Goal: Information Seeking & Learning: Learn about a topic

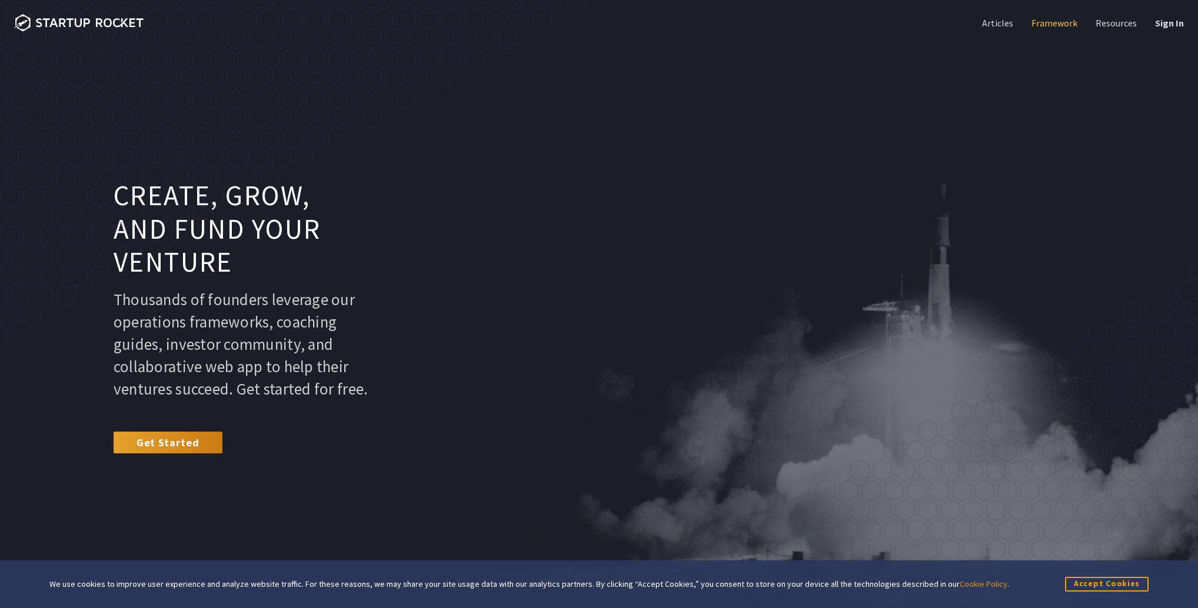
click at [1062, 21] on link "Framework" at bounding box center [1053, 22] width 48 height 13
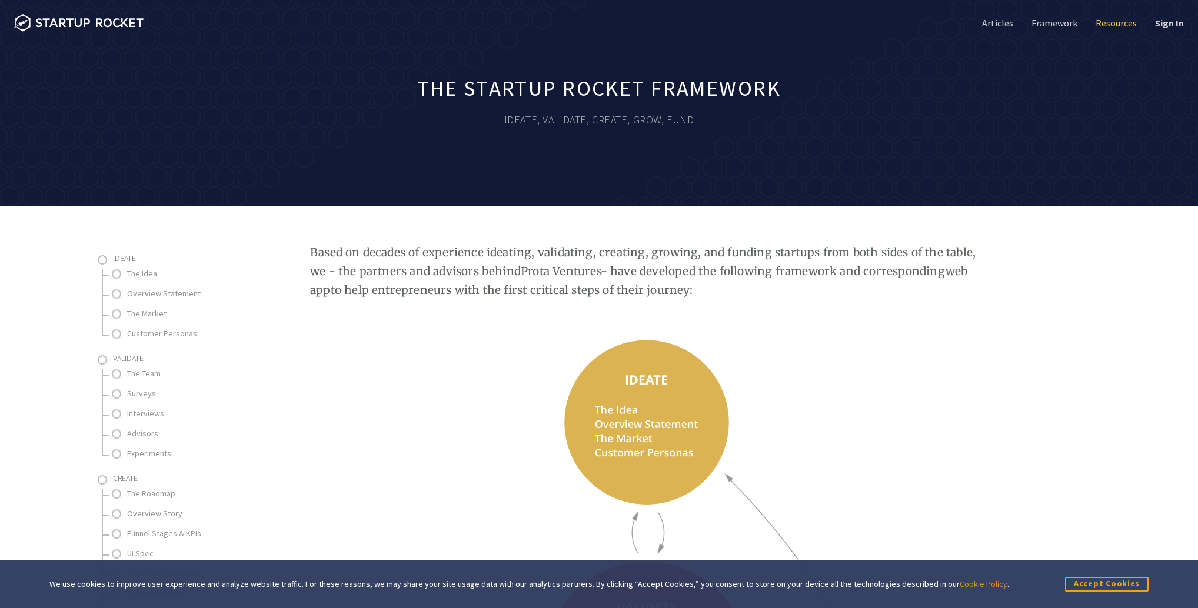
click at [1106, 26] on link "Resources" at bounding box center [1115, 22] width 44 height 13
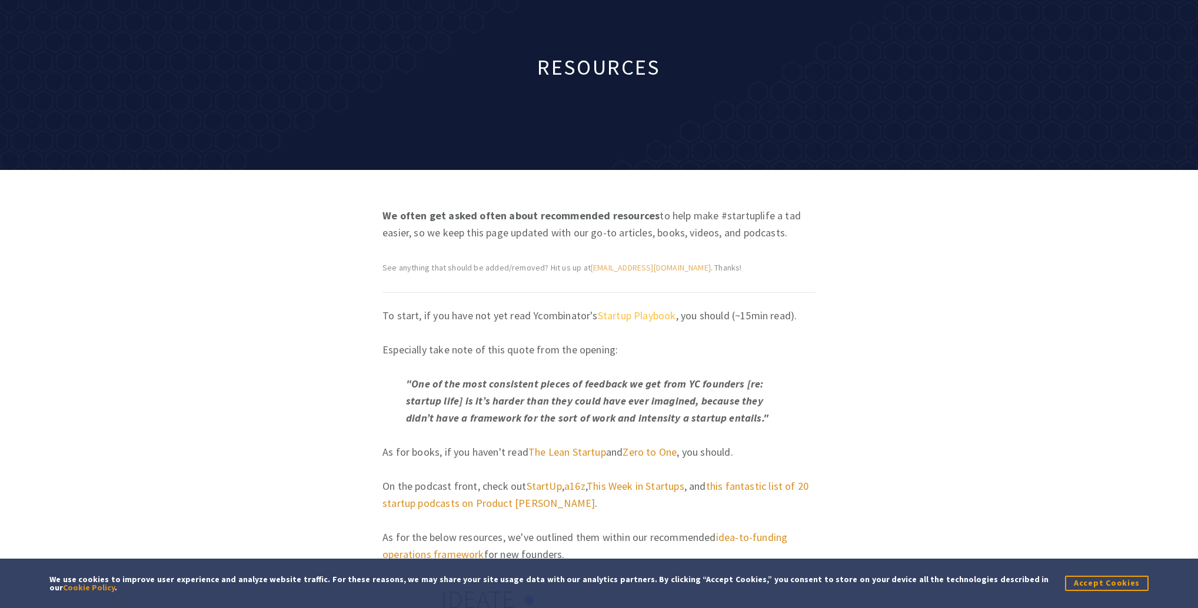
scroll to position [147, 0]
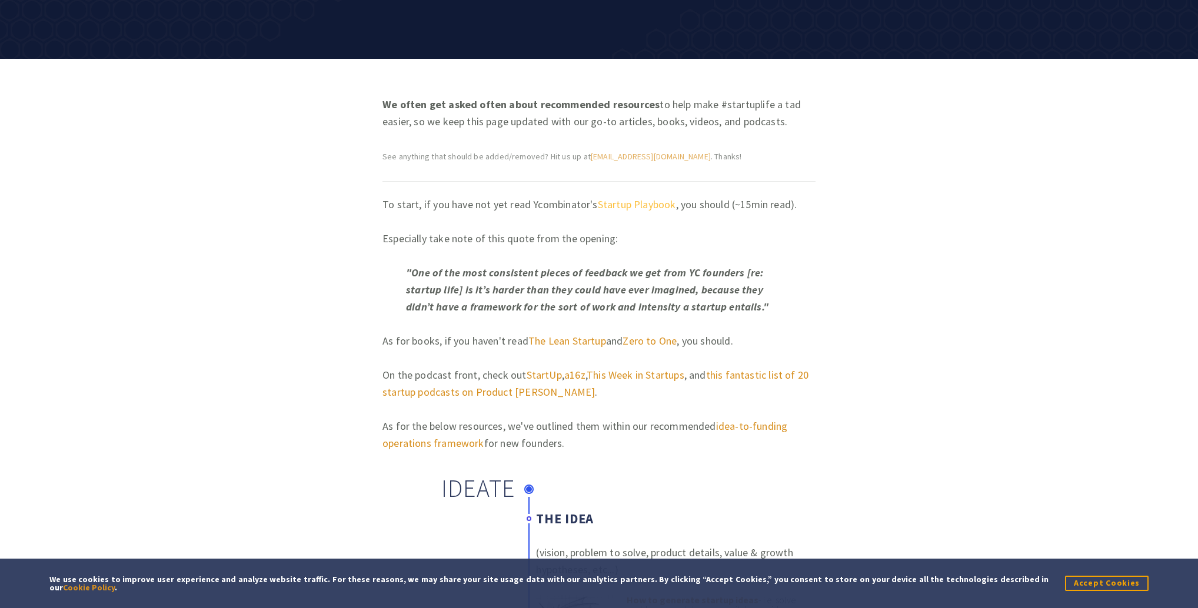
click at [637, 203] on link "Startup Playbook" at bounding box center [637, 205] width 78 height 14
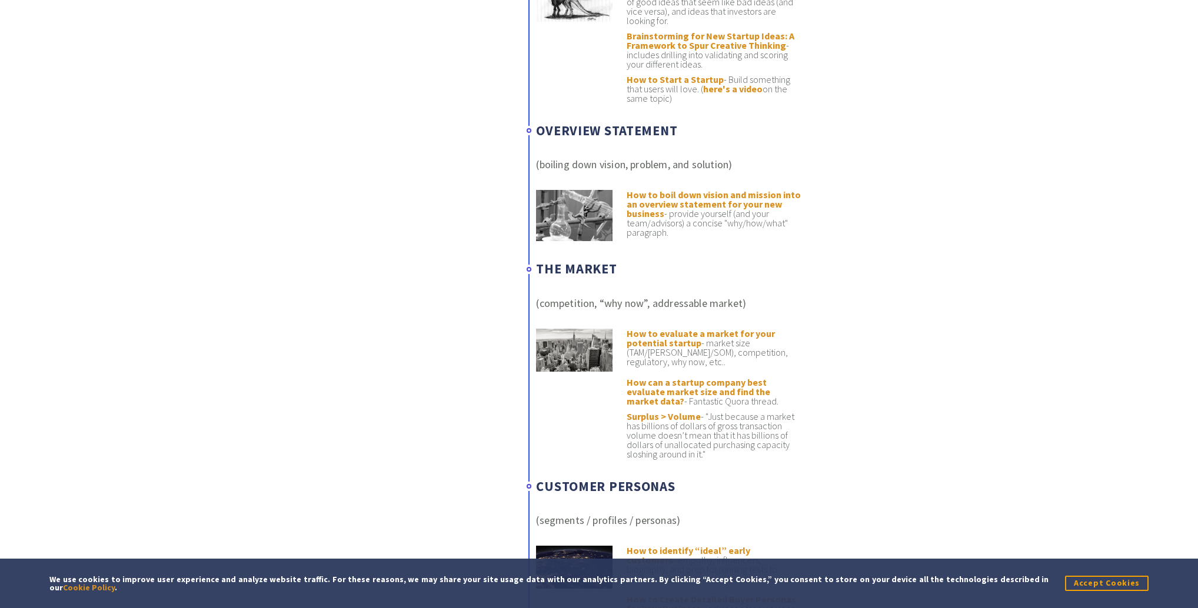
scroll to position [0, 0]
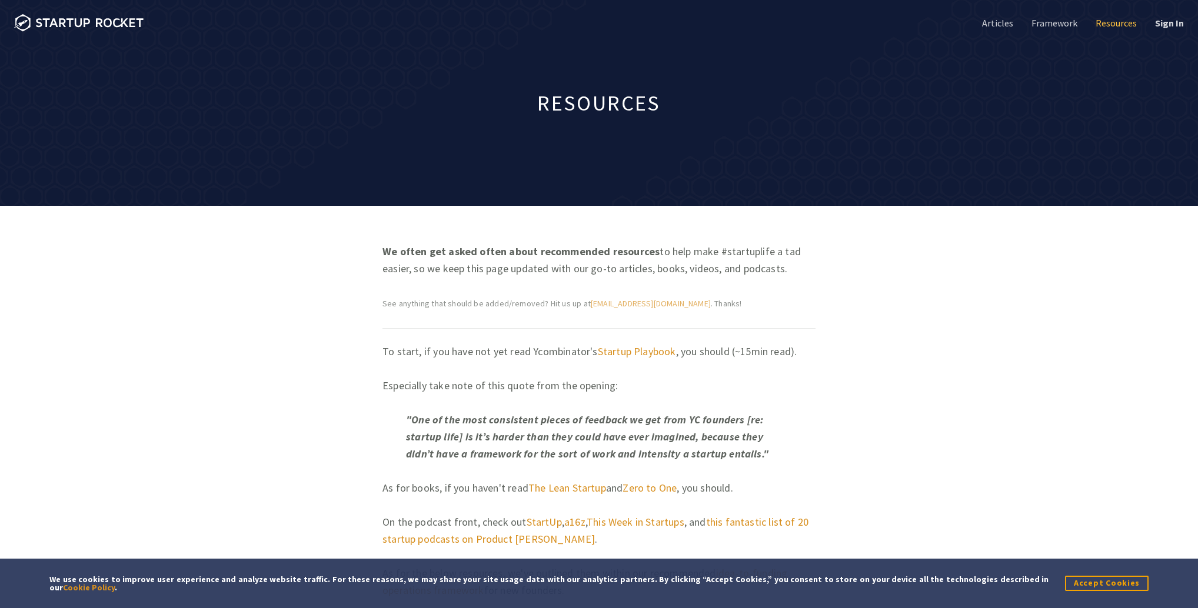
click at [1109, 26] on link "Resources" at bounding box center [1115, 22] width 44 height 13
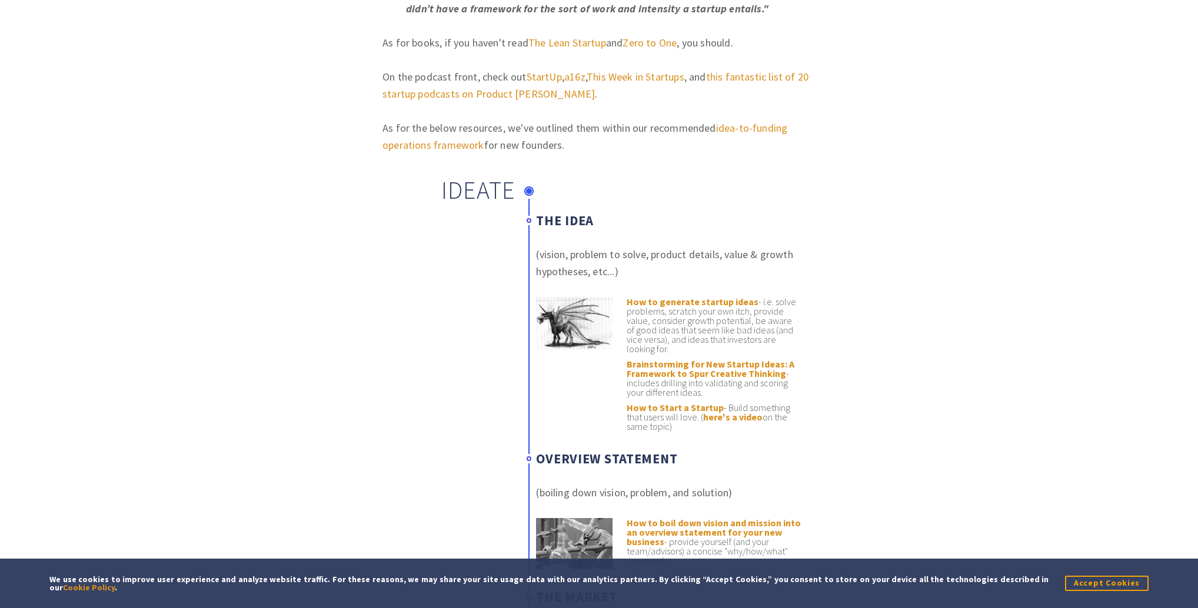
scroll to position [515, 0]
